Goal: Task Accomplishment & Management: Complete application form

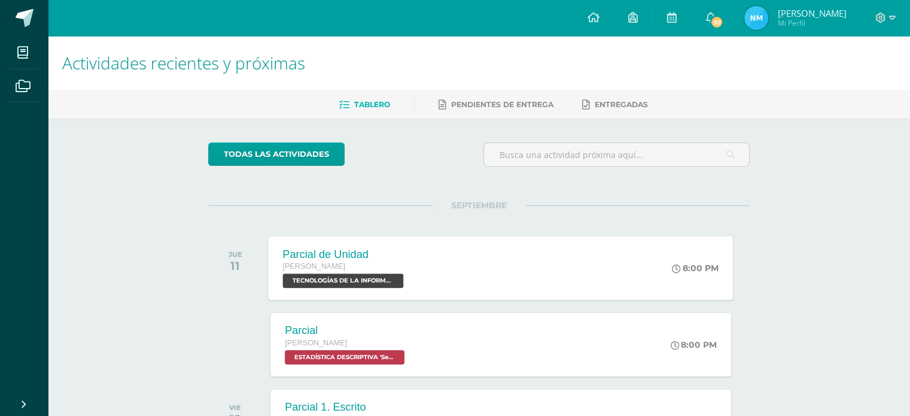
drag, startPoint x: 0, startPoint y: 0, endPoint x: 368, endPoint y: 252, distance: 446.0
click at [368, 252] on div "Parcial de Unidad" at bounding box center [345, 254] width 124 height 13
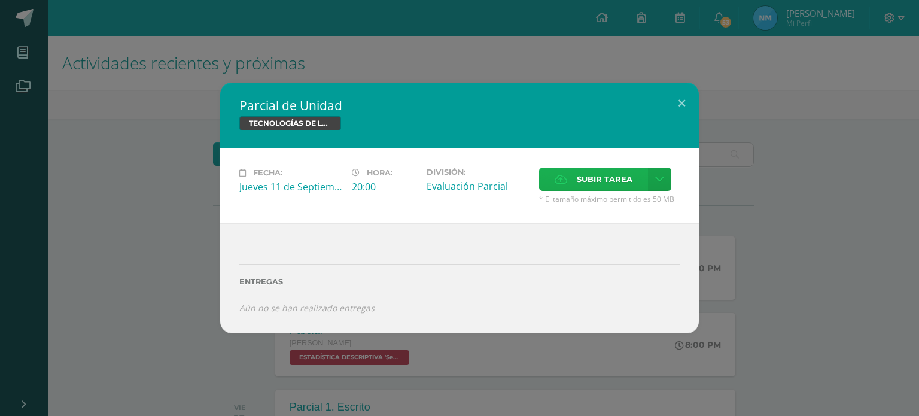
click at [587, 184] on span "Subir tarea" at bounding box center [604, 179] width 56 height 22
click at [0, 0] on input "Subir tarea" at bounding box center [0, 0] width 0 height 0
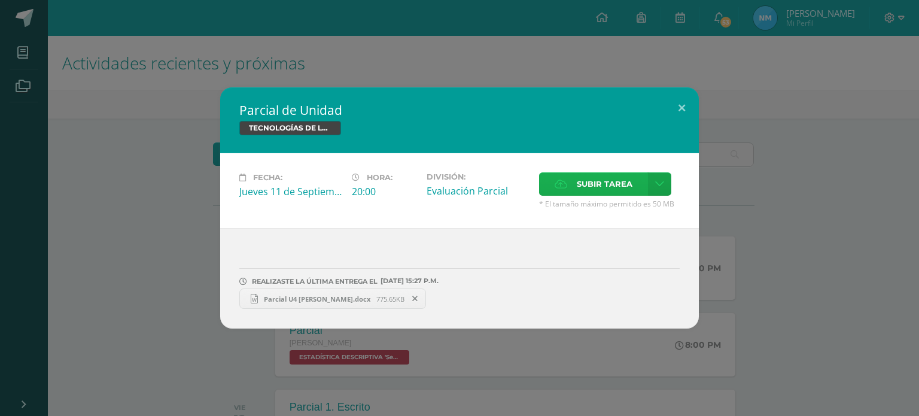
click at [587, 182] on span "Subir tarea" at bounding box center [604, 184] width 56 height 22
click at [0, 0] on input "Subir tarea" at bounding box center [0, 0] width 0 height 0
click at [685, 100] on button at bounding box center [681, 107] width 34 height 41
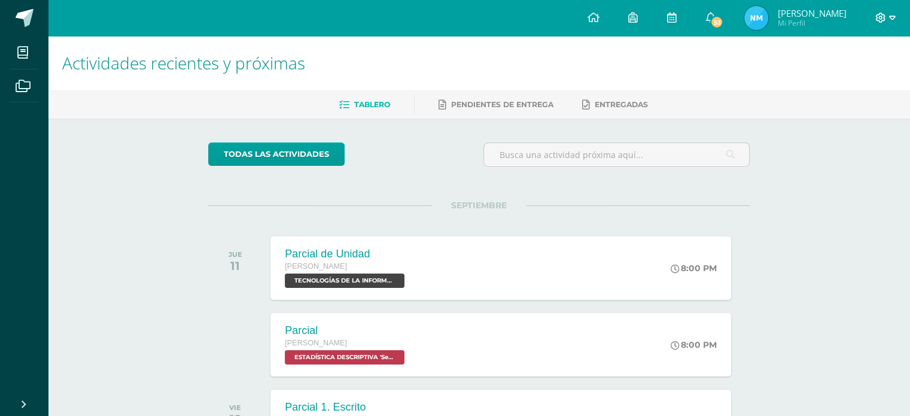
click at [885, 19] on span at bounding box center [885, 17] width 20 height 13
click at [821, 77] on link "Cerrar sesión" at bounding box center [847, 80] width 94 height 17
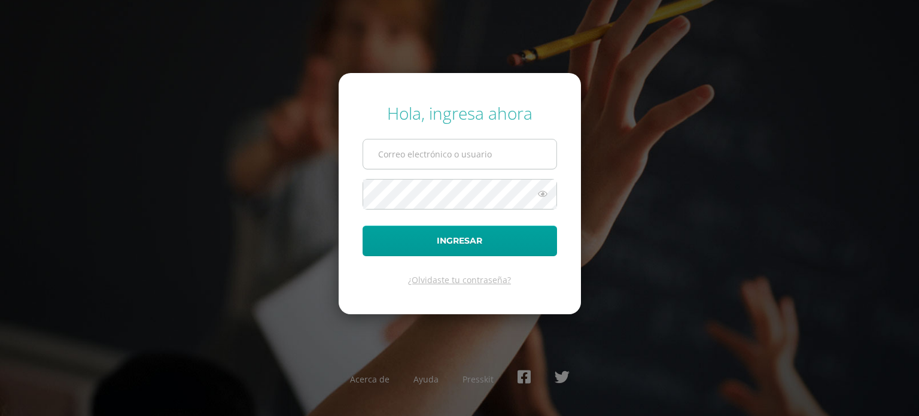
type input "[PERSON_NAME][EMAIL_ADDRESS][DOMAIN_NAME]"
click at [536, 158] on input "[PERSON_NAME][EMAIL_ADDRESS][DOMAIN_NAME]" at bounding box center [459, 153] width 193 height 29
click at [631, 102] on div "Hola, ingresa ahora [PERSON_NAME][EMAIL_ADDRESS][DOMAIN_NAME] Ingresar ¿Olvidas…" at bounding box center [459, 207] width 771 height 231
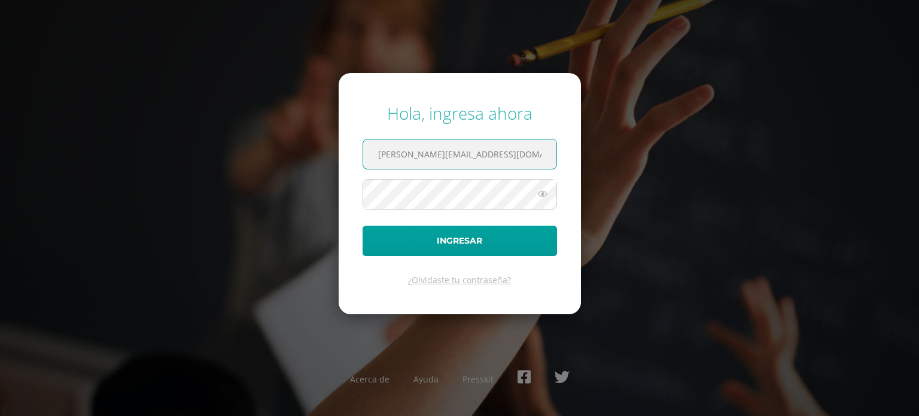
click at [512, 152] on input "[PERSON_NAME][EMAIL_ADDRESS][DOMAIN_NAME]" at bounding box center [459, 153] width 193 height 29
click at [800, 121] on div "Hola, ingresa ahora [PERSON_NAME][EMAIL_ADDRESS][DOMAIN_NAME] Ingresar ¿Olvidas…" at bounding box center [459, 207] width 771 height 231
